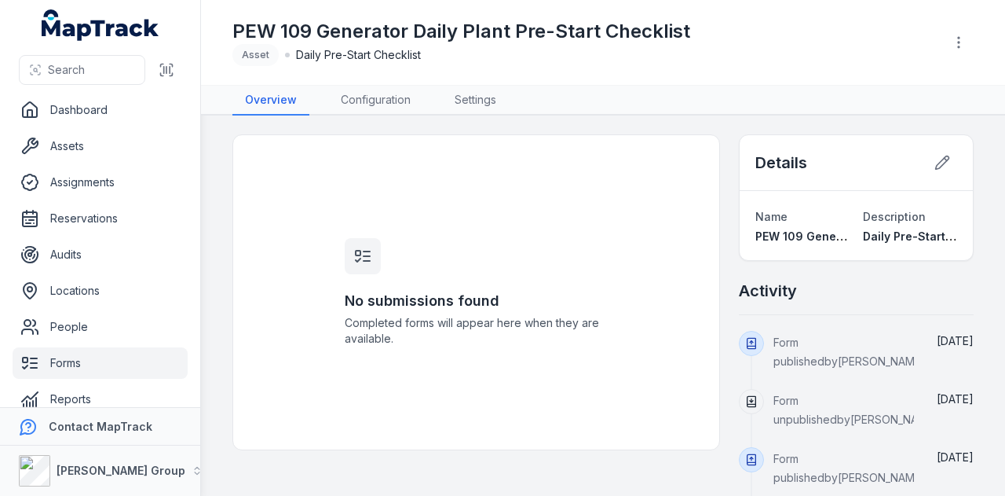
scroll to position [19, 0]
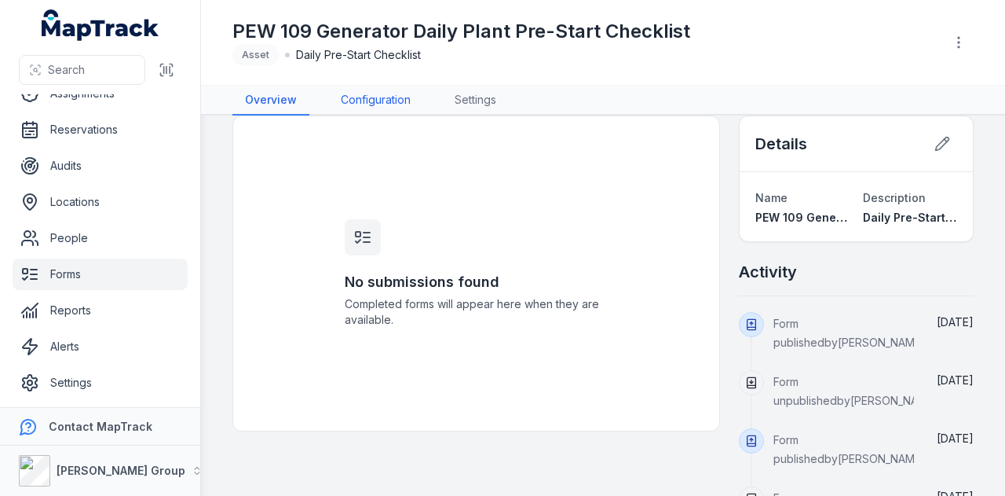
click at [401, 102] on link "Configuration" at bounding box center [375, 101] width 95 height 30
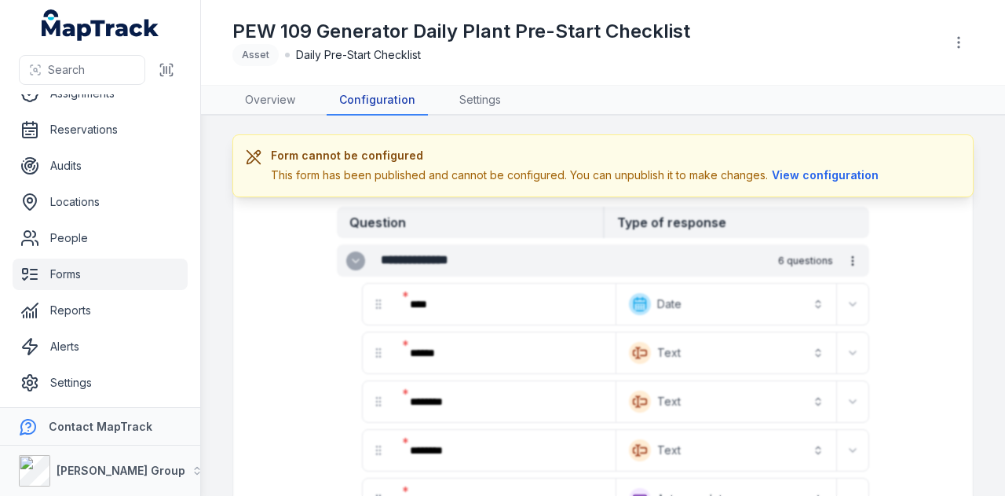
scroll to position [79, 0]
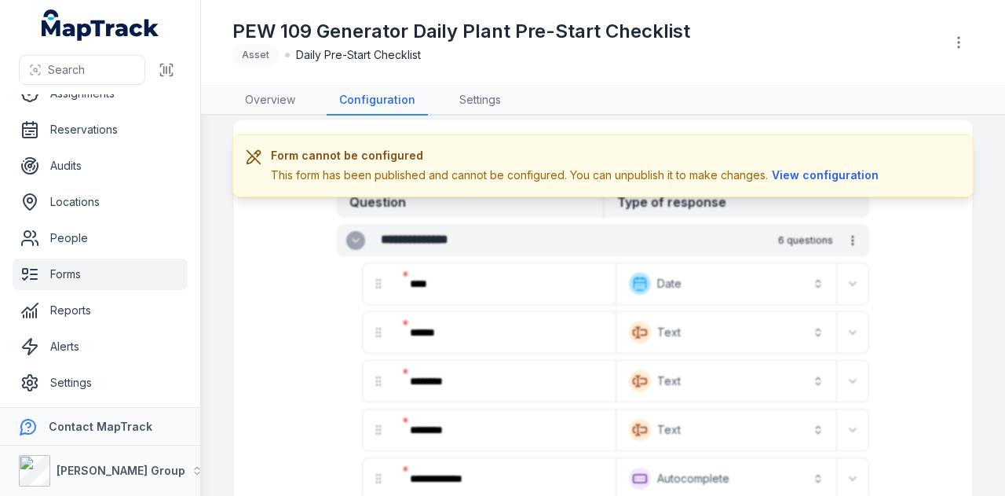
click at [80, 269] on link "Forms" at bounding box center [100, 273] width 175 height 31
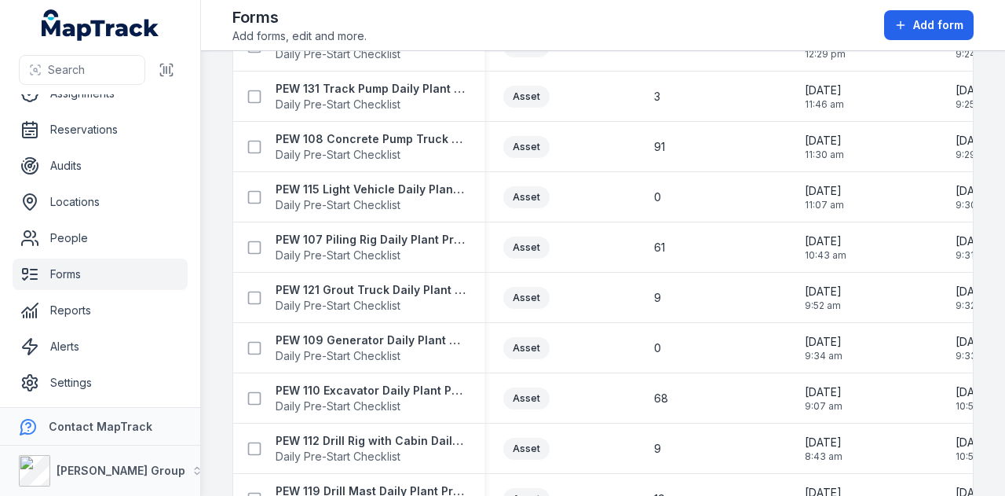
scroll to position [1571, 0]
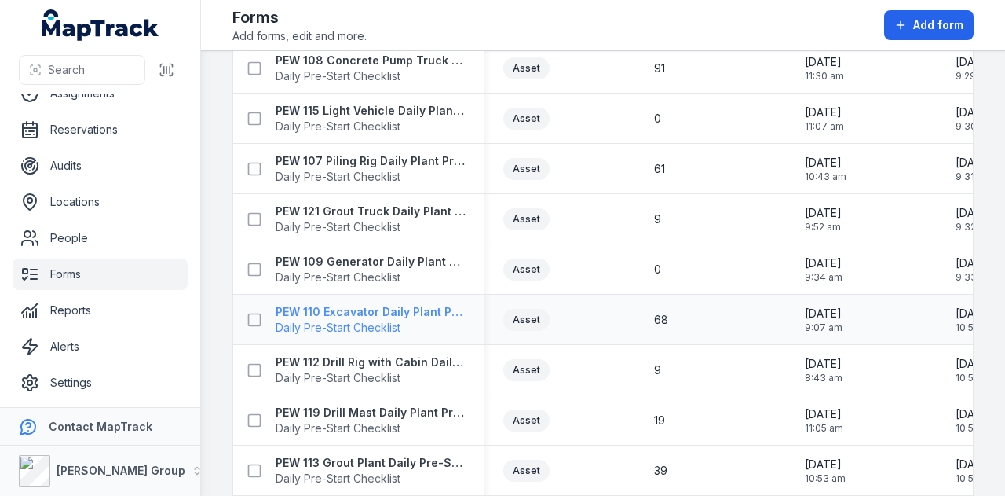
click at [401, 305] on strong "PEW 110 Excavator Daily Plant Pre-Start Checklist" at bounding box center [371, 312] width 190 height 16
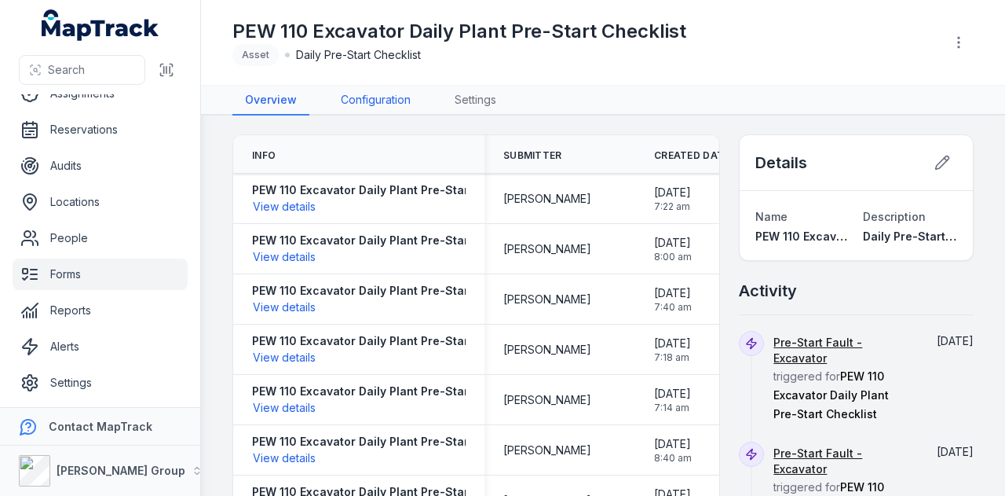
click at [387, 92] on link "Configuration" at bounding box center [375, 101] width 95 height 30
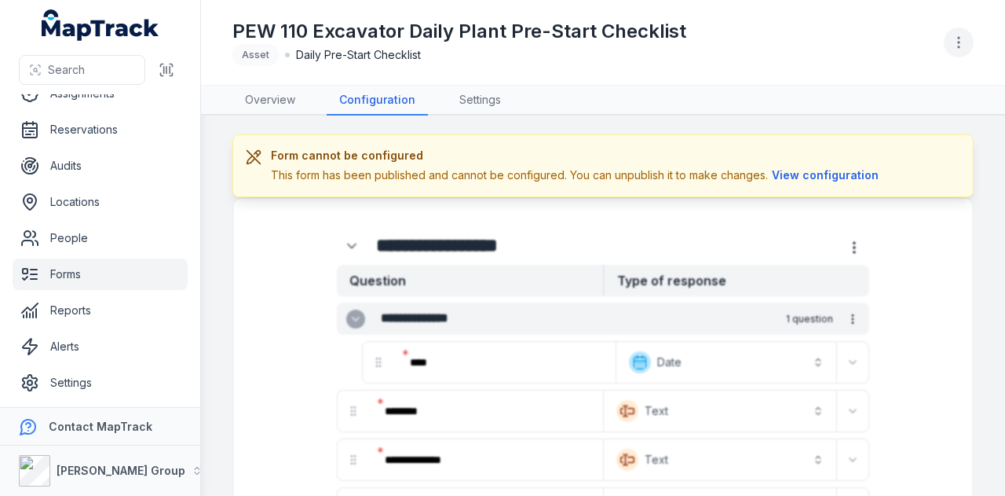
click at [960, 42] on circle "button" at bounding box center [959, 43] width 2 height 2
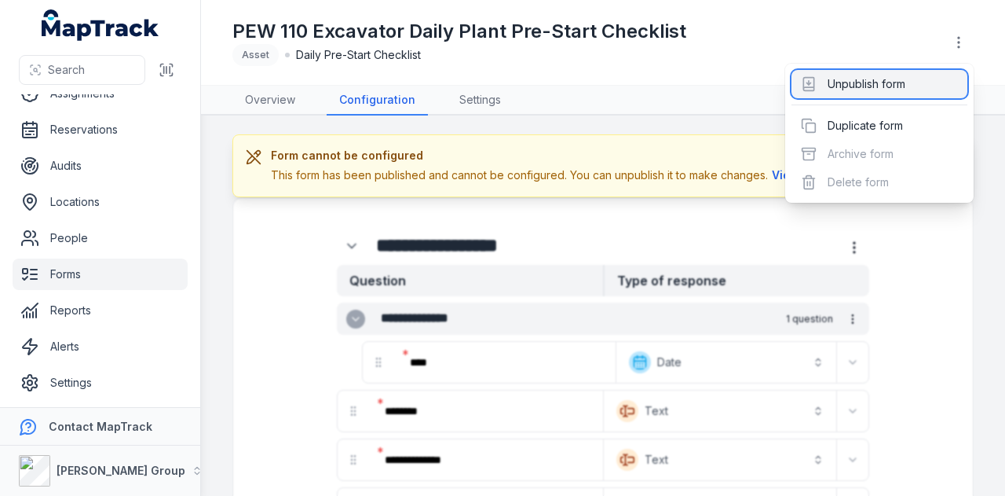
click at [937, 76] on div "Unpublish form" at bounding box center [880, 84] width 176 height 28
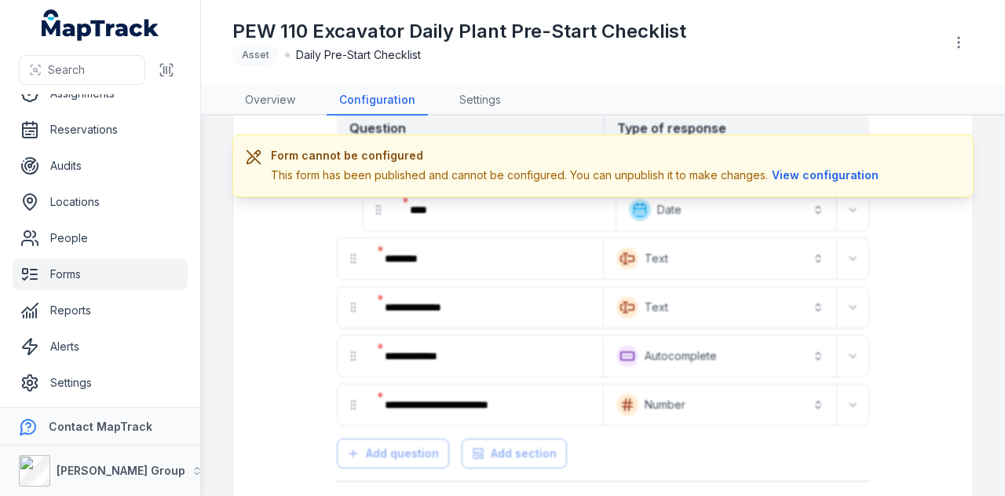
scroll to position [157, 0]
